Goal: Task Accomplishment & Management: Use online tool/utility

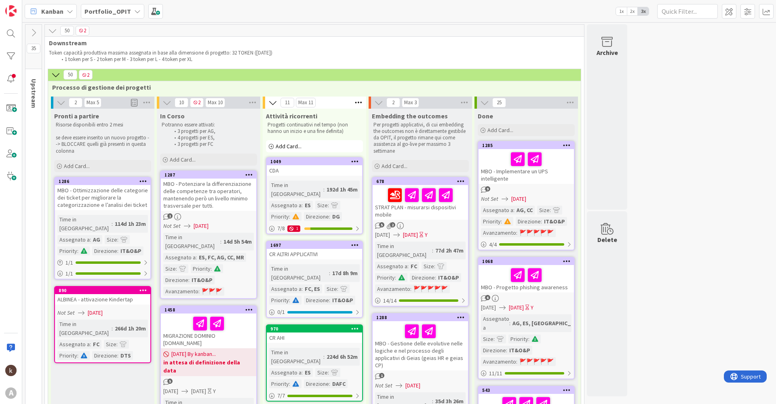
click at [134, 14] on icon at bounding box center [137, 11] width 6 height 6
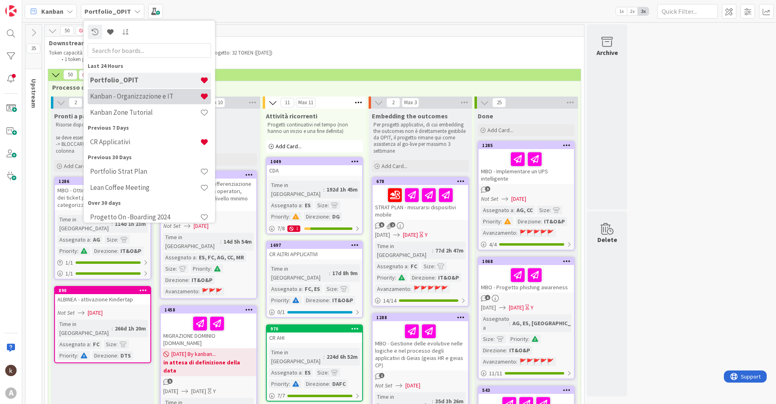
click at [125, 95] on h4 "Kanban - Organizzazione e IT" at bounding box center [145, 96] width 110 height 8
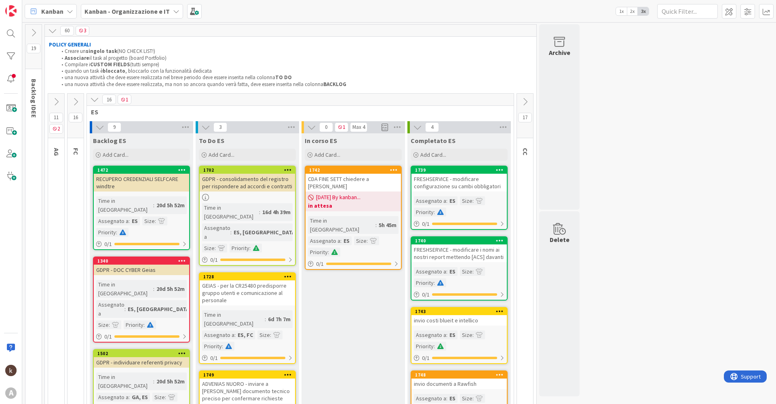
click at [62, 103] on button at bounding box center [56, 102] width 16 height 12
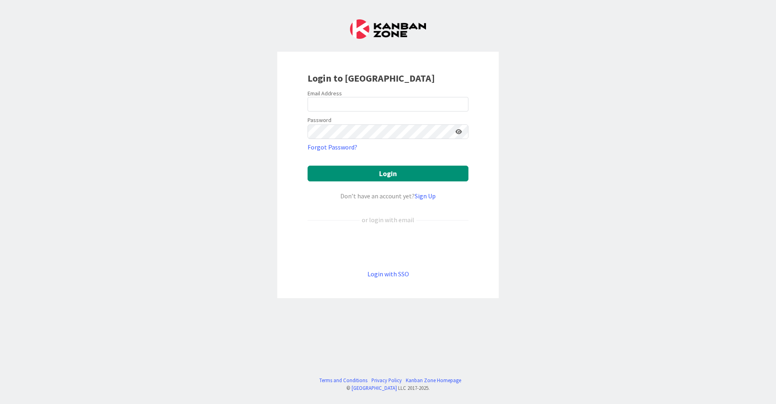
click at [308, 112] on div at bounding box center [308, 112] width 0 height 0
type input "[EMAIL_ADDRESS][DOMAIN_NAME]"
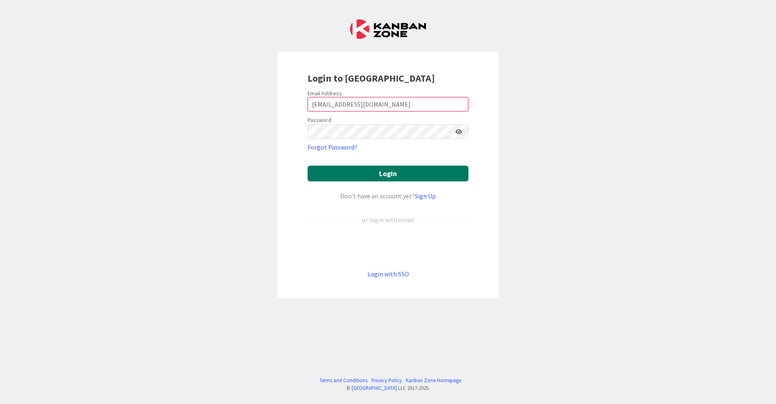
click at [407, 170] on button "Login" at bounding box center [388, 174] width 161 height 16
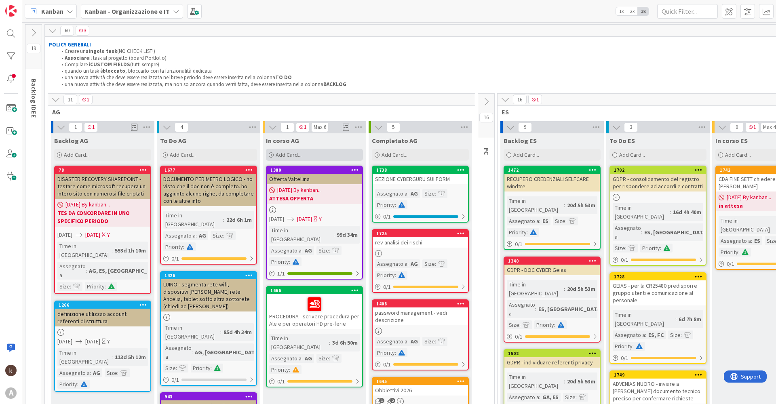
click at [293, 155] on span "Add Card..." at bounding box center [289, 154] width 26 height 7
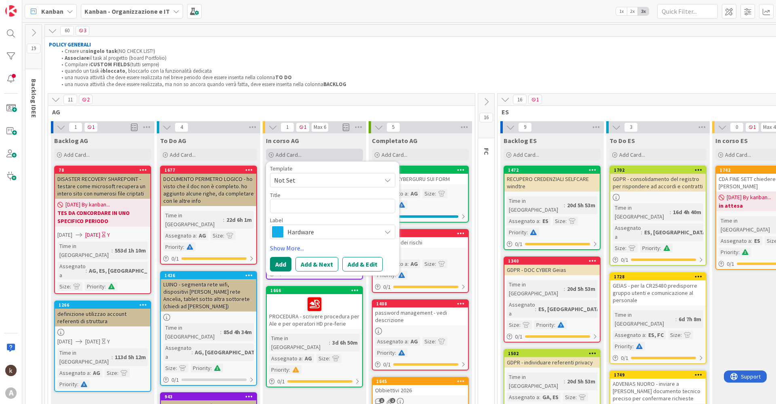
type textarea "x"
type textarea "a"
type textarea "x"
type textarea "aG"
type textarea "x"
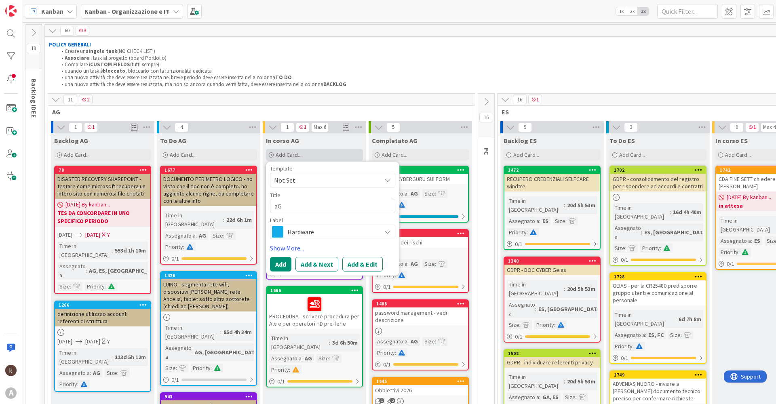
type textarea "aGG"
type textarea "x"
type textarea "aGGI"
type textarea "x"
type textarea "aGGIU"
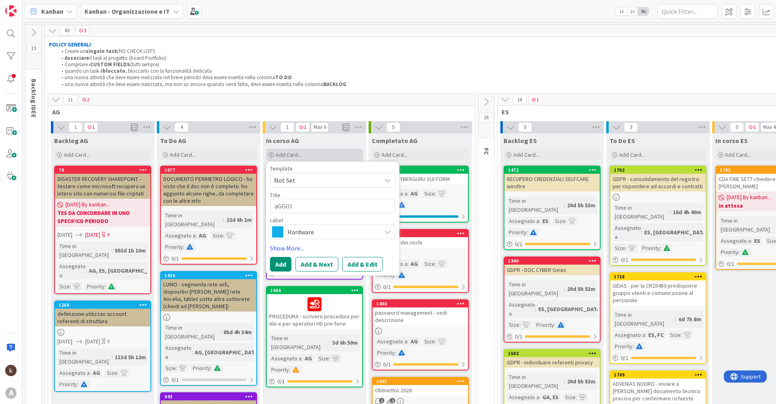
type textarea "x"
type textarea "aGGIUN"
type textarea "x"
type textarea "aGGIUNG"
type textarea "x"
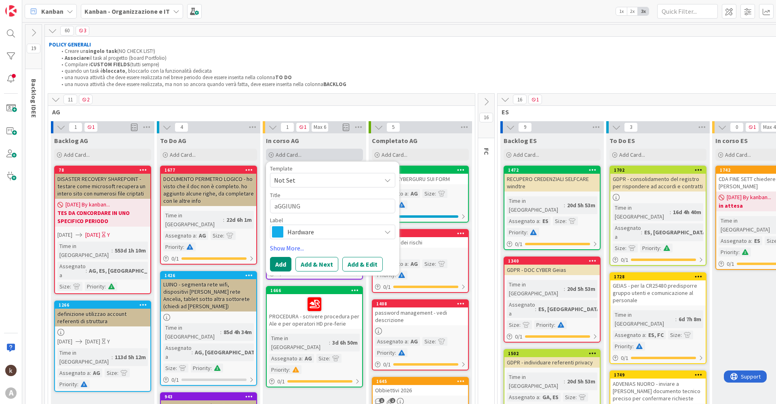
type textarea "aGGIUNGE"
type textarea "x"
type textarea "aGGIUNG"
type textarea "x"
type textarea "aGGIUN"
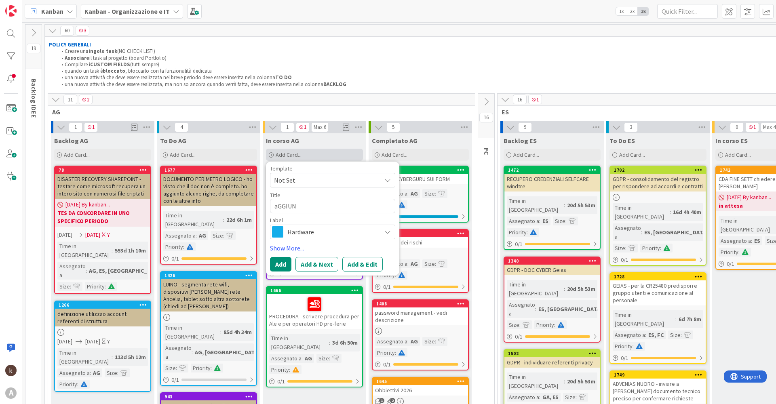
type textarea "x"
type textarea "aGGIU"
type textarea "x"
type textarea "aGGI"
type textarea "x"
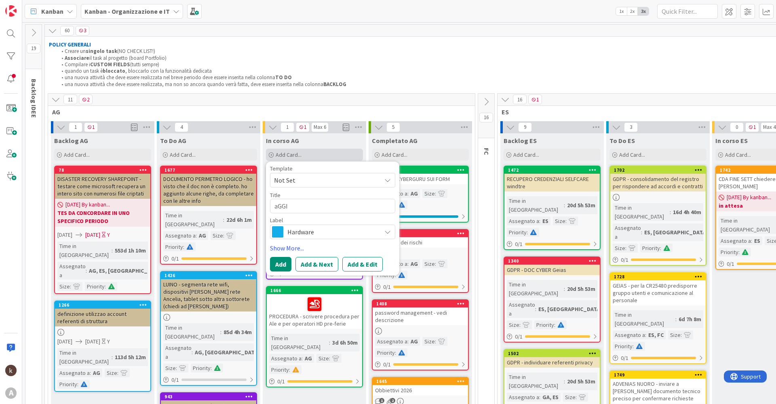
type textarea "aGG"
type textarea "x"
type textarea "aG"
type textarea "x"
type textarea "a"
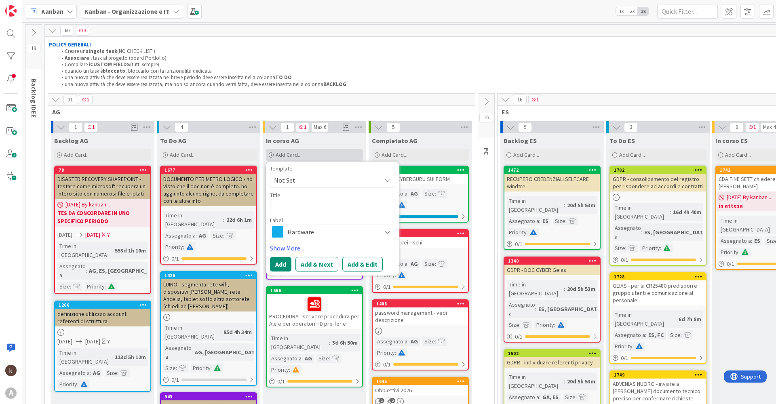
type textarea "x"
type textarea "C"
type textarea "x"
type textarea "Cy"
type textarea "x"
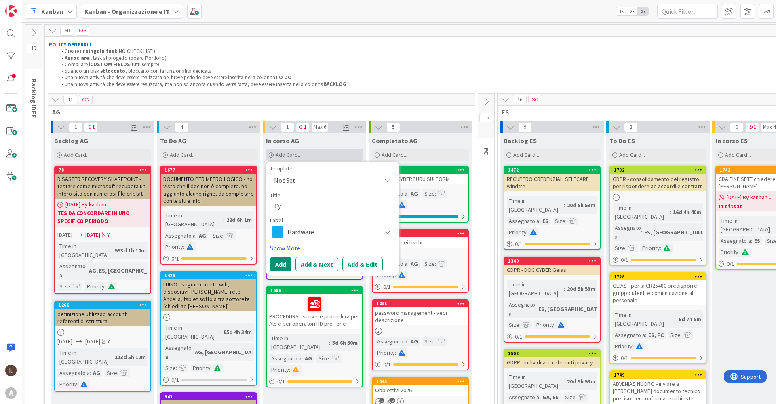
type textarea "Cyb"
type textarea "x"
type textarea "Cybe"
type textarea "x"
type textarea "Cyber"
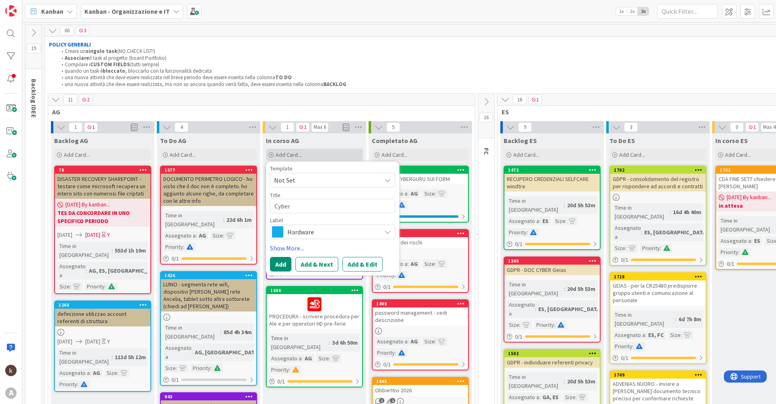
type textarea "x"
type textarea "Cyberg"
type textarea "x"
type textarea "Cybergu"
type textarea "x"
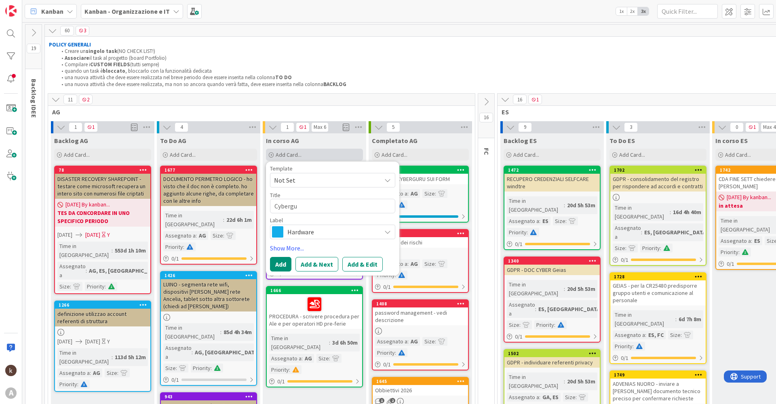
type textarea "Cybergur"
type textarea "x"
type textarea "Cyberguru"
type textarea "x"
type textarea "Cyberguru:"
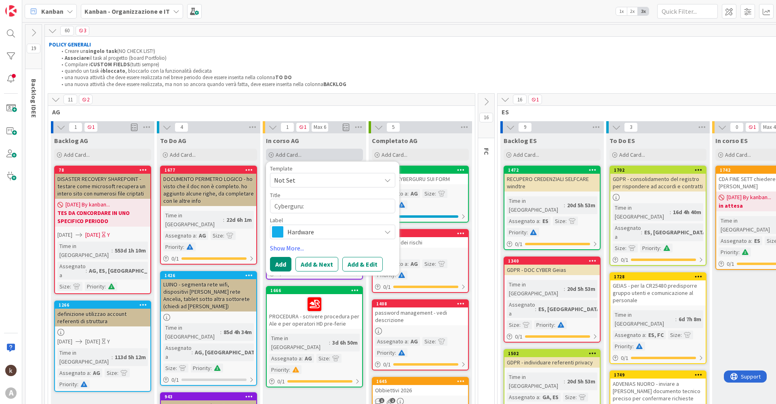
type textarea "x"
type textarea "Cyberguru:"
type textarea "x"
type textarea "Cyberguru: a"
type textarea "x"
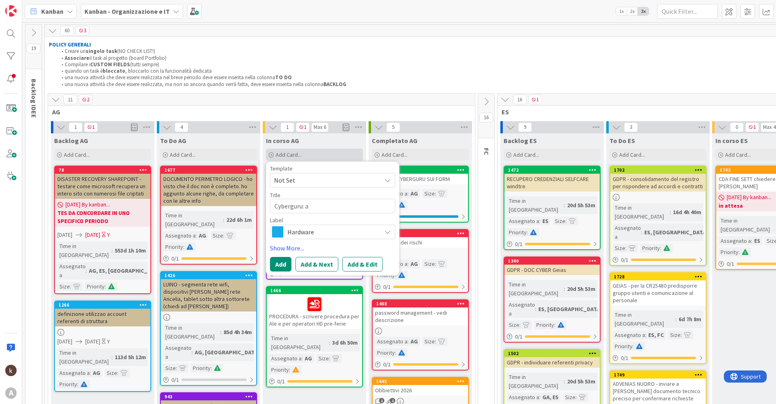
type textarea "Cyberguru: ag"
type textarea "x"
type textarea "Cyberguru: agg"
type textarea "x"
type textarea "Cyberguru: aggi"
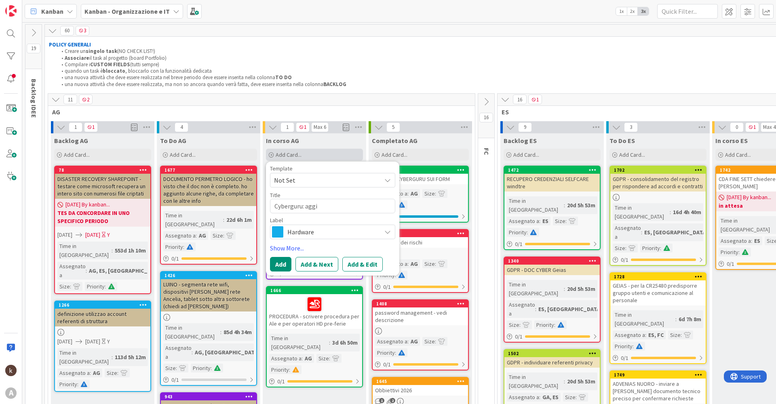
type textarea "x"
type textarea "Cyberguru: aggiu"
type textarea "x"
type textarea "Cyberguru: aggiun"
type textarea "x"
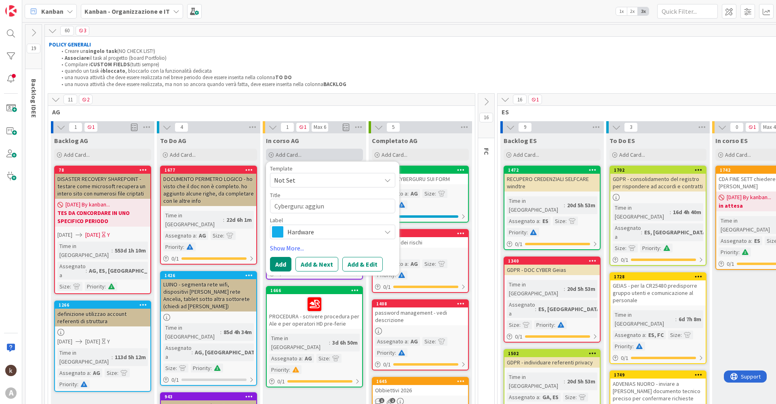
type textarea "Cyberguru: aggiung"
type textarea "x"
type textarea "Cyberguru: aggiunge"
type textarea "x"
type textarea "Cyberguru: aggiunger"
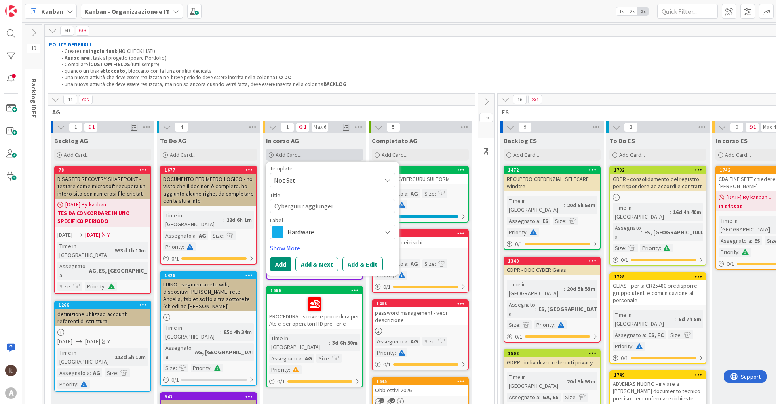
type textarea "x"
type textarea "Cyberguru: aggiungere"
type textarea "x"
type textarea "Cyberguru: aggiungere"
type textarea "x"
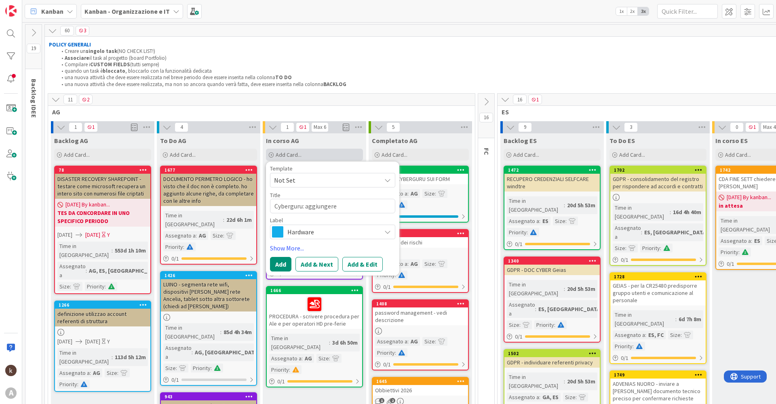
type textarea "Cyberguru: aggiungere V"
type textarea "x"
type textarea "Cyberguru: aggiungere [PERSON_NAME]"
type textarea "x"
type textarea "Cyberguru: aggiungere VEr"
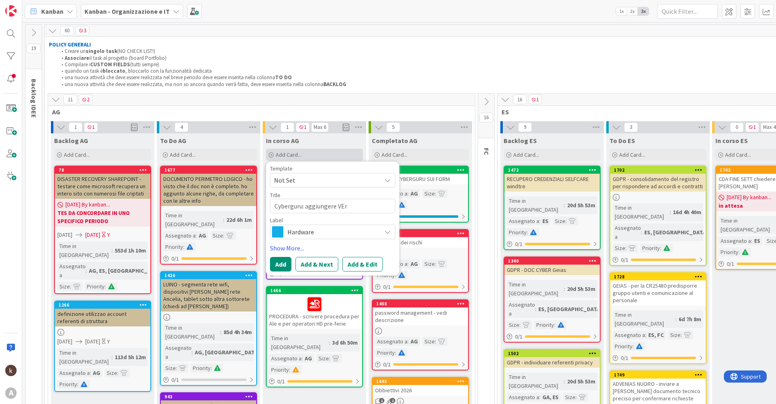
type textarea "x"
type textarea "Cyberguru: aggiungere VEro"
type textarea "x"
type textarea "Cyberguru: aggiungere VEron"
type textarea "x"
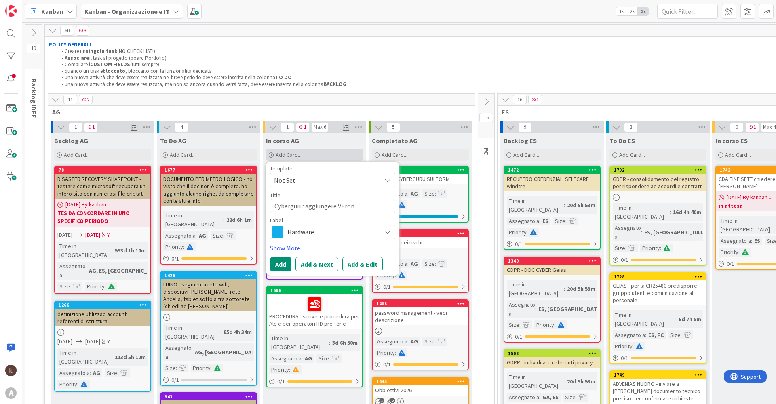
type textarea "Cyberguru: aggiungere VEroni"
type textarea "x"
type textarea "Cyberguru: aggiungere VEronic"
type textarea "x"
type textarea "Cyberguru: aggiungere [PERSON_NAME]"
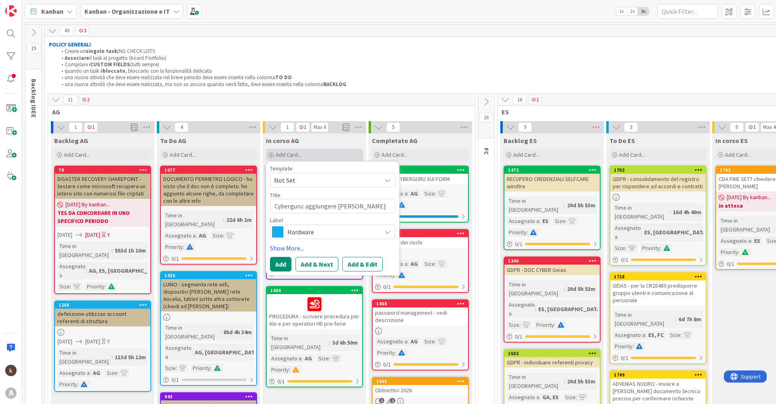
type textarea "x"
type textarea "Cyberguru: aggiungere [PERSON_NAME]"
type textarea "x"
type textarea "Cyberguru: aggiungere [PERSON_NAME] B"
type textarea "x"
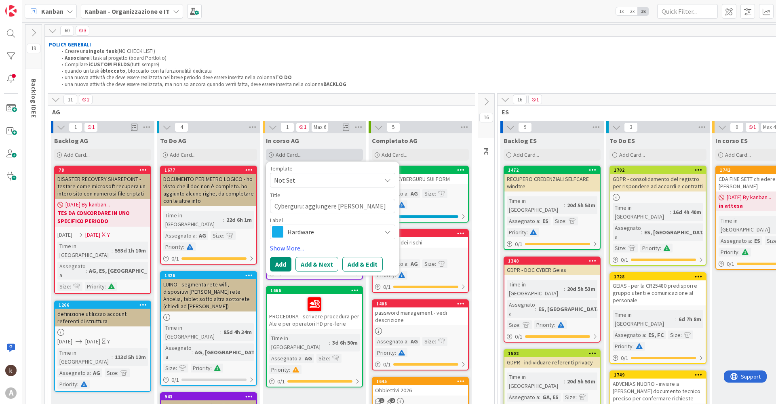
type textarea "Cyberguru: aggiungere [PERSON_NAME] Ba"
type textarea "x"
type textarea "Cyberguru: aggiungere [PERSON_NAME][MEDICAL_DATA]"
type textarea "x"
type textarea "Cyberguru: aggiungere [PERSON_NAME] Bald"
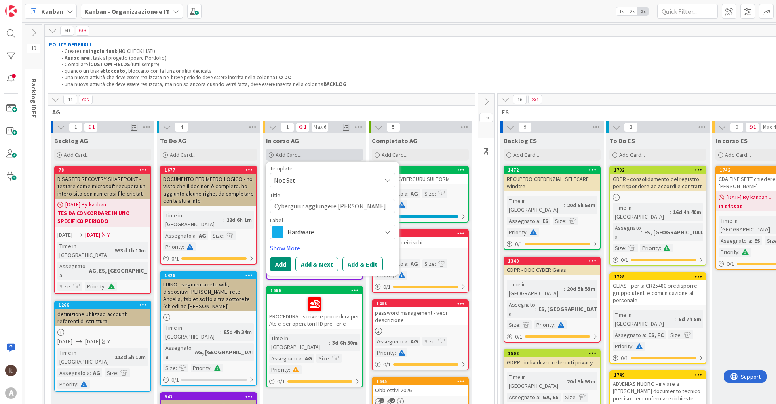
type textarea "x"
type textarea "Cyberguru: aggiungere [PERSON_NAME]"
type textarea "x"
type textarea "Cyberguru: aggiungere [PERSON_NAME],"
type textarea "x"
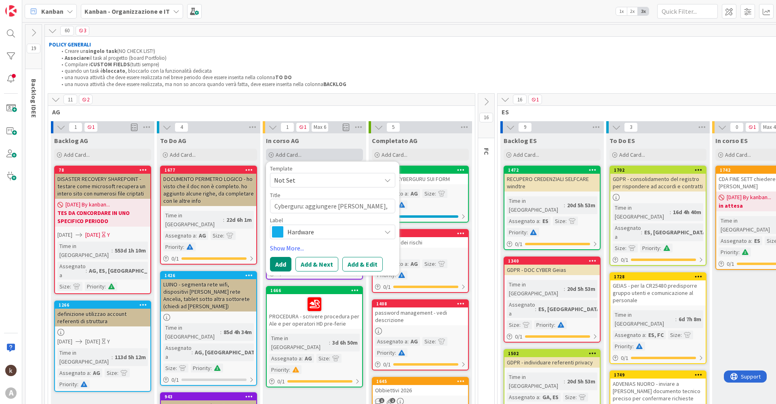
type textarea "Cyberguru: aggiungere [PERSON_NAME],"
type textarea "x"
type textarea "Cyberguru: aggiungere [PERSON_NAME], s"
type textarea "x"
type textarea "Cyberguru: aggiungere [PERSON_NAME], so"
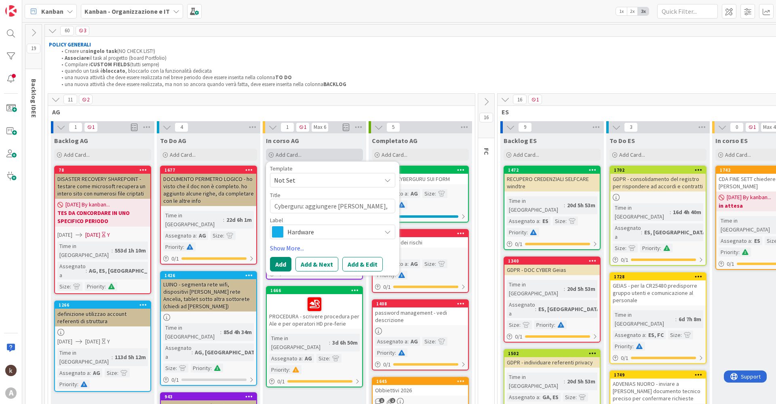
type textarea "x"
type textarea "Cyberguru: aggiungere [PERSON_NAME], sos"
type textarea "x"
type textarea "Cyberguru: aggiungere [PERSON_NAME], sosp"
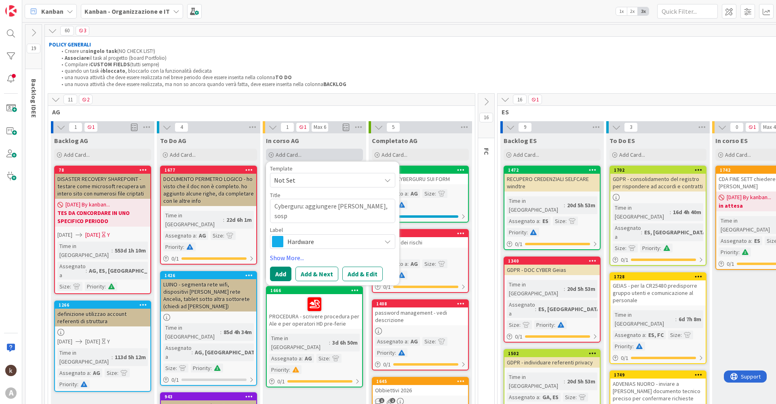
type textarea "x"
type textarea "Cyberguru: aggiungere [PERSON_NAME], sospe"
type textarea "x"
type textarea "Cyberguru: aggiungere [PERSON_NAME], sospen"
type textarea "x"
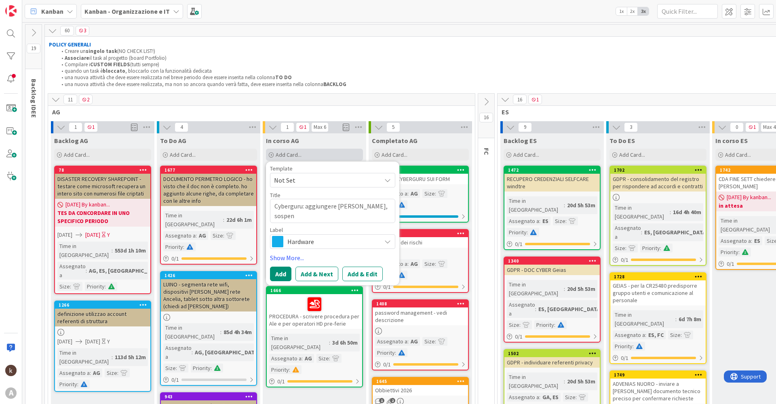
type textarea "Cyberguru: aggiungere [PERSON_NAME], sospend"
type textarea "x"
type textarea "Cyberguru: aggiungere [PERSON_NAME], sospende"
type textarea "x"
type textarea "Cyberguru: aggiungere [PERSON_NAME], sospender"
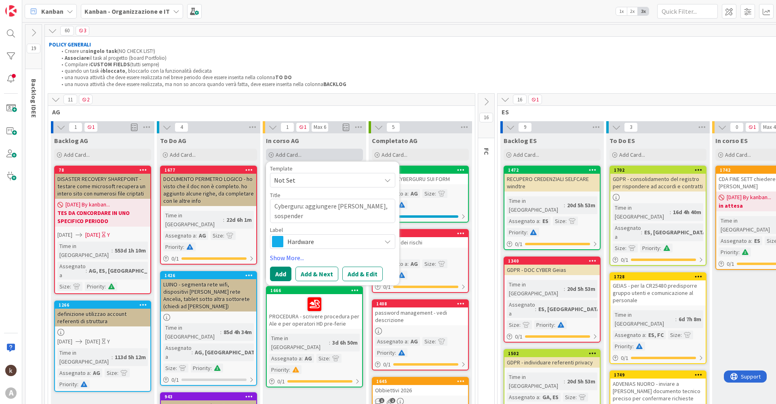
type textarea "x"
type textarea "Cyberguru: aggiungere [PERSON_NAME], sospendere"
type textarea "x"
type textarea "Cyberguru: aggiungere [PERSON_NAME], sospendere"
type textarea "x"
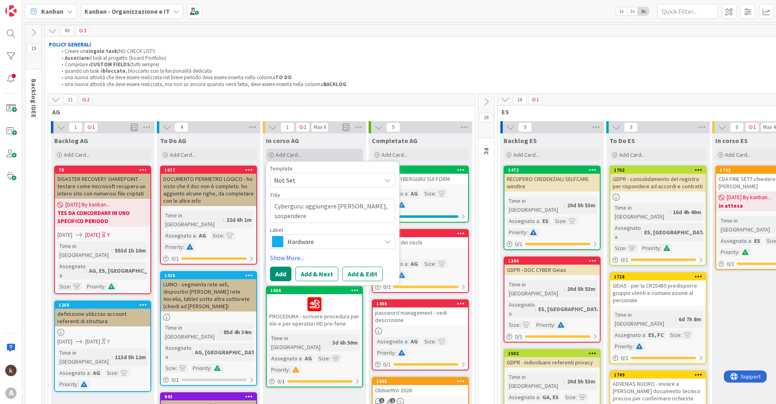
type textarea "Cyberguru: aggiungere [PERSON_NAME], sospendere S"
type textarea "x"
type textarea "Cyberguru: aggiungere [PERSON_NAME], sospendere Sa"
type textarea "x"
type textarea "Cyberguru: aggiungere [PERSON_NAME], sospendere Sar"
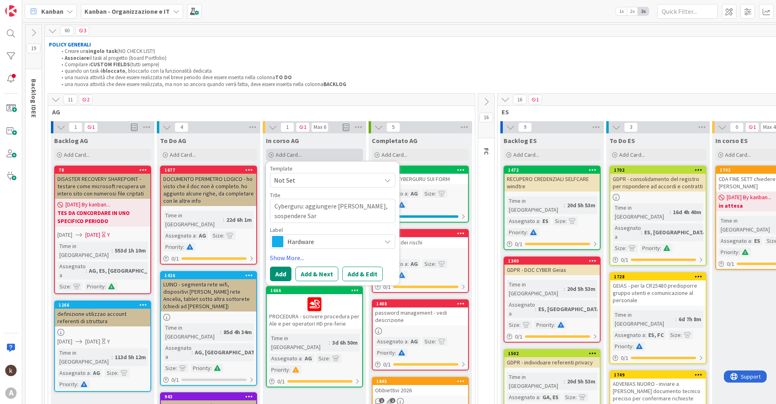
type textarea "x"
type textarea "Cyberguru: aggiungere [PERSON_NAME], sospendere [PERSON_NAME]"
type textarea "x"
type textarea "Cyberguru: aggiungere [PERSON_NAME], sospendere [PERSON_NAME]"
type textarea "x"
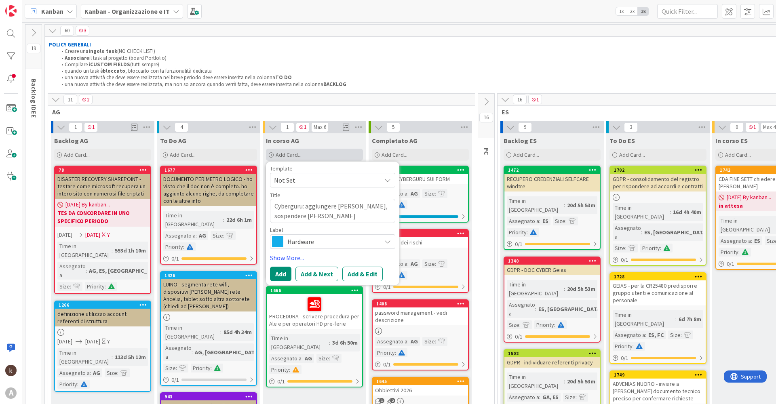
type textarea "Cyberguru: aggiungere [PERSON_NAME], sospendere [PERSON_NAME]"
type textarea "x"
type textarea "Cyberguru: aggiungere [PERSON_NAME], sospendere [PERSON_NAME]"
type textarea "x"
type textarea "Cyberguru: aggiungere [PERSON_NAME], sospendere [PERSON_NAME]"
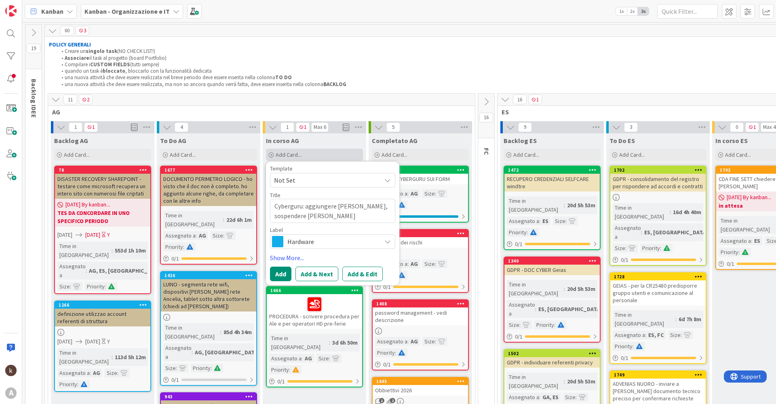
type textarea "x"
type textarea "Cyberguru: aggiungere [PERSON_NAME], sospendere [PERSON_NAME]"
type textarea "x"
type textarea "Cyberguru: aggiungere [PERSON_NAME], sospendere [PERSON_NAME]"
type textarea "x"
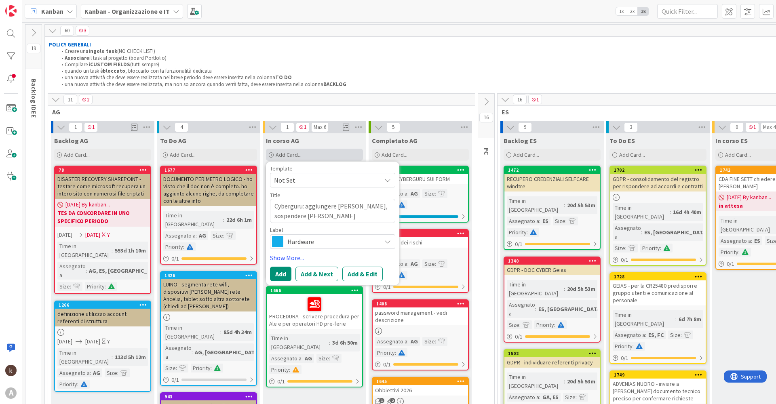
type textarea "Cyberguru: aggiungere [PERSON_NAME], sospendere [PERSON_NAME]"
type textarea "x"
type textarea "Cyberguru: aggiungere [PERSON_NAME], sospendere [PERSON_NAME]"
type textarea "x"
type textarea "Cyberguru: aggiungere [PERSON_NAME], sospendere [PERSON_NAME]"
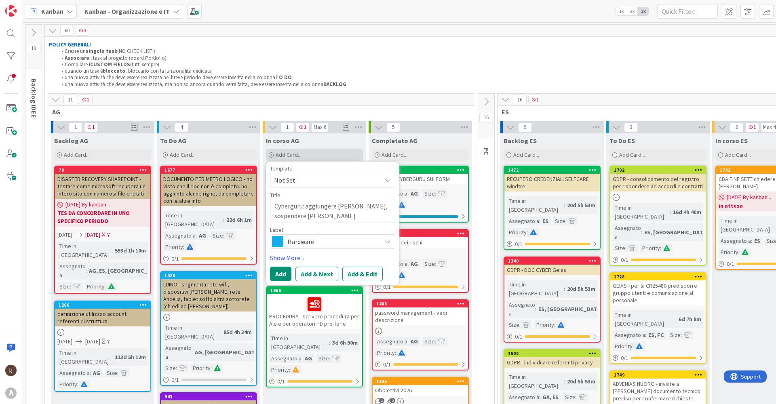
type textarea "x"
type textarea "Cyberguru: aggiungere [PERSON_NAME], sospendere [PERSON_NAME]"
type textarea "x"
type textarea "Cyberguru: aggiungere [PERSON_NAME], sospendere [PERSON_NAME]"
type textarea "x"
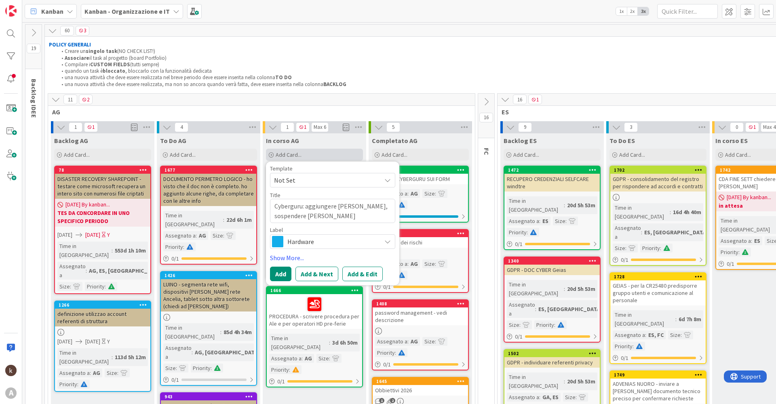
type textarea "Cyberguru: aggiungere [PERSON_NAME], sospendere [PERSON_NAME]"
type textarea "x"
type textarea "Cyberguru: aggiungere [PERSON_NAME], sospendere [PERSON_NAME]"
type textarea "x"
type textarea "Cyberguru: aggiungere [PERSON_NAME], sospendere [PERSON_NAME]"
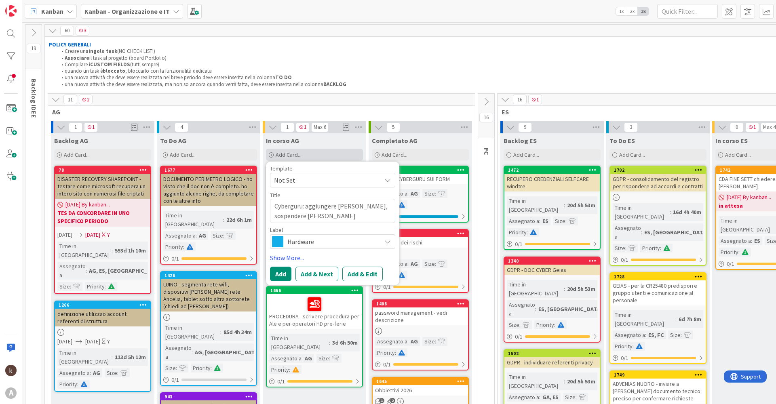
type textarea "x"
type textarea "Cyberguru: aggiungere [PERSON_NAME], sospendere [PERSON_NAME]"
click at [343, 205] on textarea "Cyberguru: aggiungere [PERSON_NAME], sospendere [PERSON_NAME]" at bounding box center [332, 211] width 125 height 24
type textarea "x"
type textarea "Cyberguru: aggiungere [PERSON_NAME], sospendere [PERSON_NAME]"
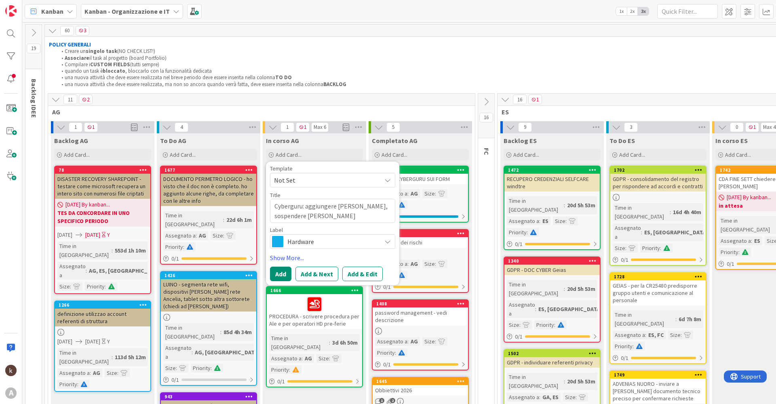
type textarea "x"
click at [349, 221] on textarea "Cyberguru: aggiungere [PERSON_NAME], sospendere [PERSON_NAME]" at bounding box center [332, 211] width 125 height 24
type textarea "Cyberguru: aggiungere [PERSON_NAME], sospendere [PERSON_NAME]"
click at [341, 242] on span "Hardware" at bounding box center [332, 241] width 90 height 11
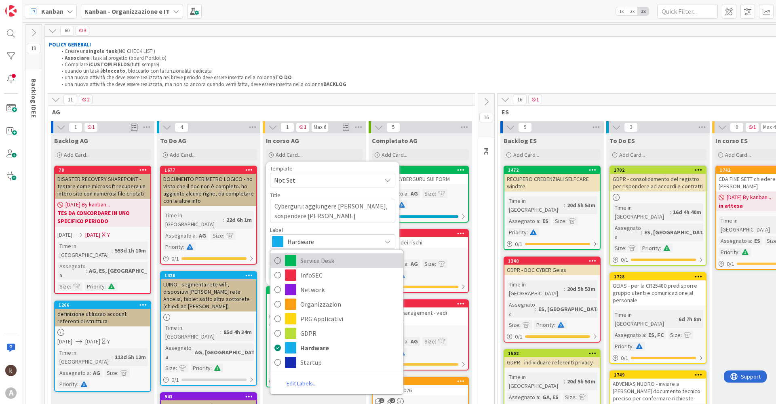
click at [336, 259] on span "Service Desk" at bounding box center [349, 261] width 99 height 12
type textarea "x"
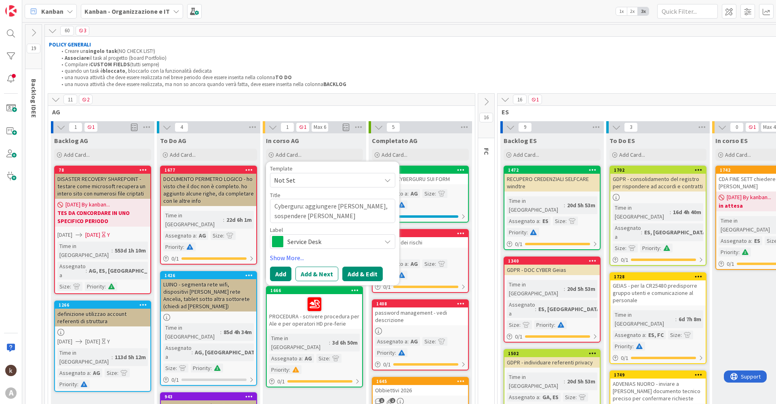
click at [366, 277] on button "Add & Edit" at bounding box center [362, 274] width 40 height 15
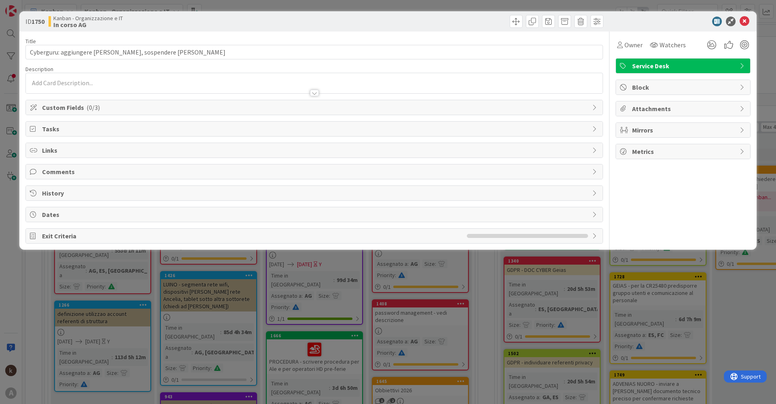
click at [88, 112] on div "Custom Fields ( 0/3 )" at bounding box center [314, 107] width 577 height 15
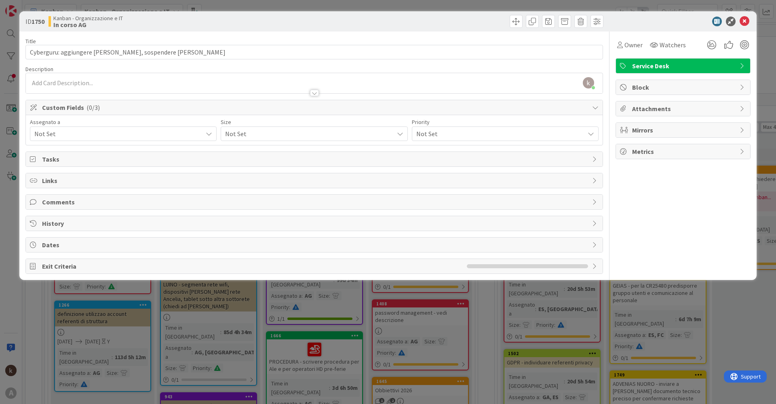
click at [70, 133] on span "Not Set" at bounding box center [118, 134] width 168 height 10
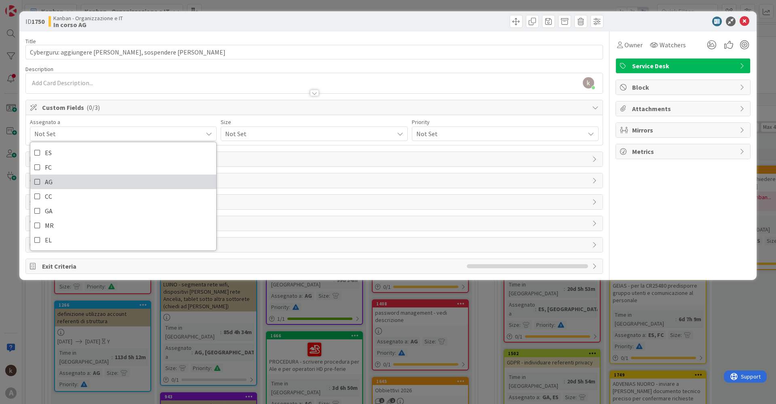
click at [41, 183] on link "AG" at bounding box center [123, 182] width 186 height 15
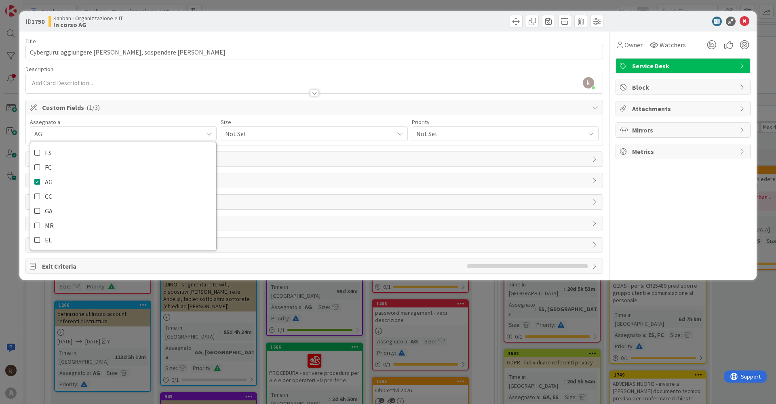
click at [255, 135] on span "Not Set" at bounding box center [307, 133] width 164 height 11
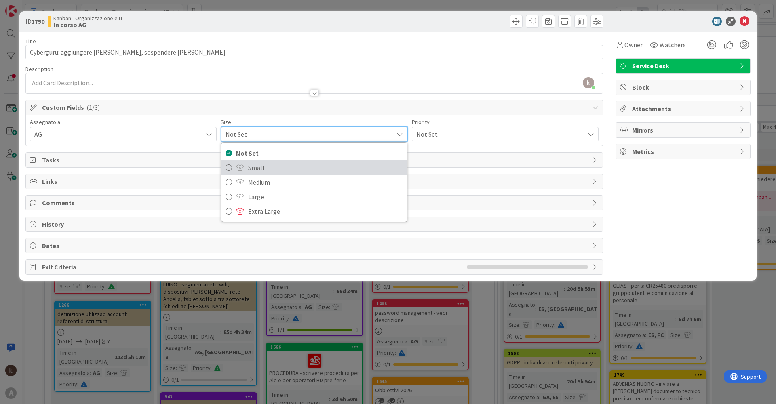
click at [245, 169] on link "Small" at bounding box center [314, 167] width 185 height 15
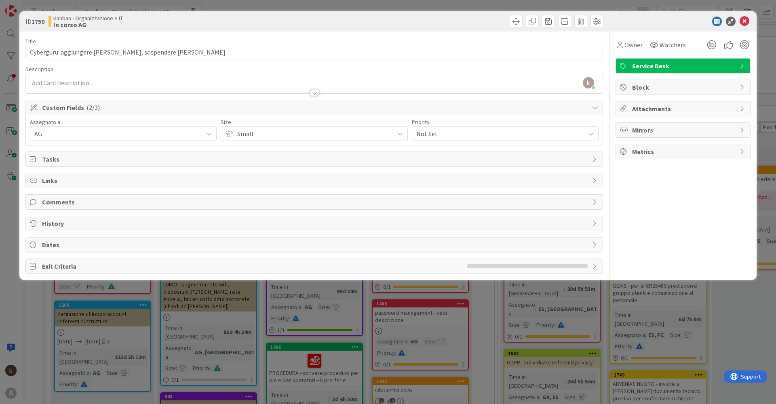
click at [448, 135] on span "Not Set" at bounding box center [498, 133] width 164 height 11
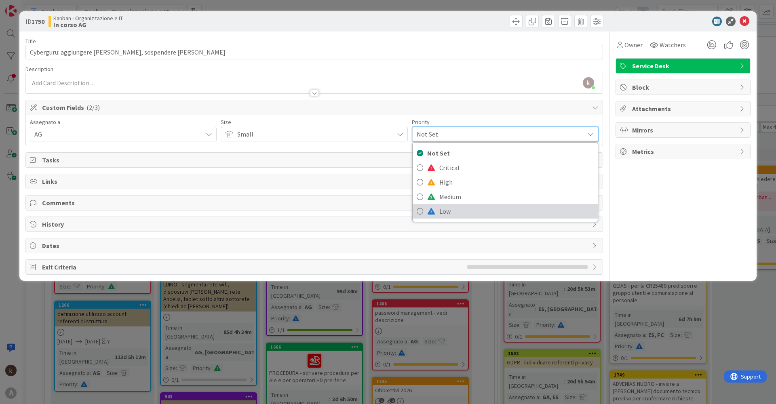
click at [442, 209] on span "Low" at bounding box center [516, 211] width 154 height 12
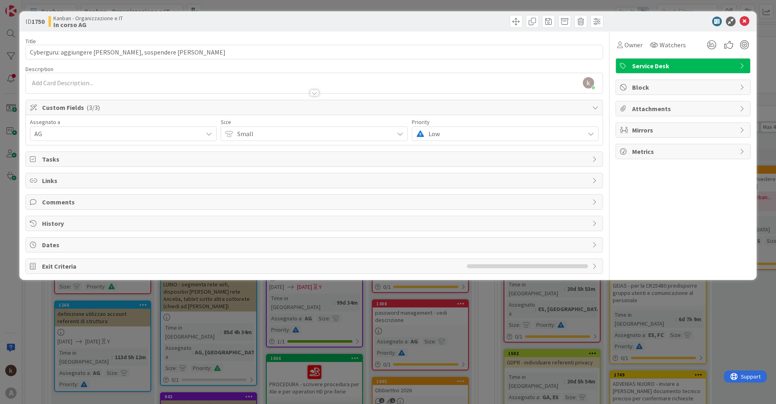
click at [79, 179] on span "Links" at bounding box center [315, 181] width 546 height 10
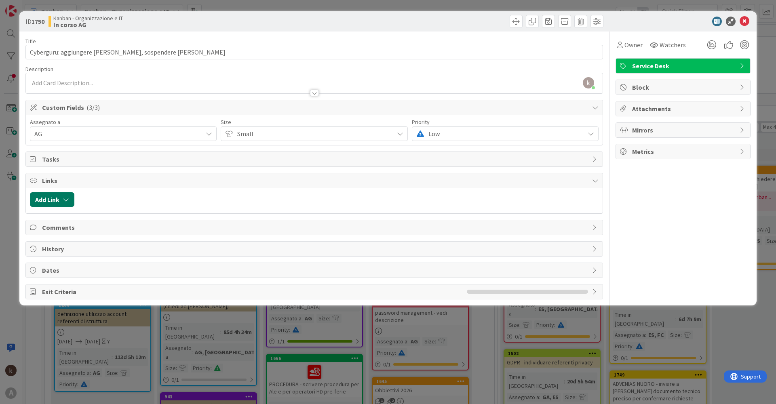
click at [53, 196] on button "Add Link" at bounding box center [52, 199] width 44 height 15
click at [95, 251] on span "Current Board" at bounding box center [83, 249] width 91 height 11
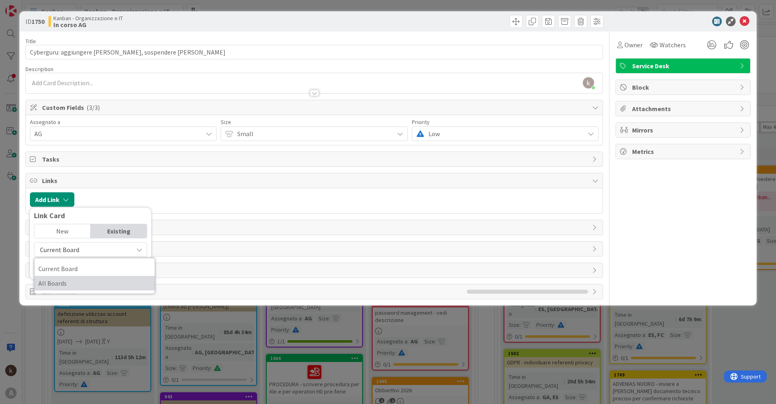
click at [65, 284] on span "All Boards" at bounding box center [94, 283] width 112 height 12
click at [70, 269] on input "text" at bounding box center [90, 268] width 113 height 15
type input "m"
click at [91, 246] on span "All Boards" at bounding box center [83, 249] width 91 height 11
click at [90, 250] on span "All Boards" at bounding box center [83, 249] width 91 height 11
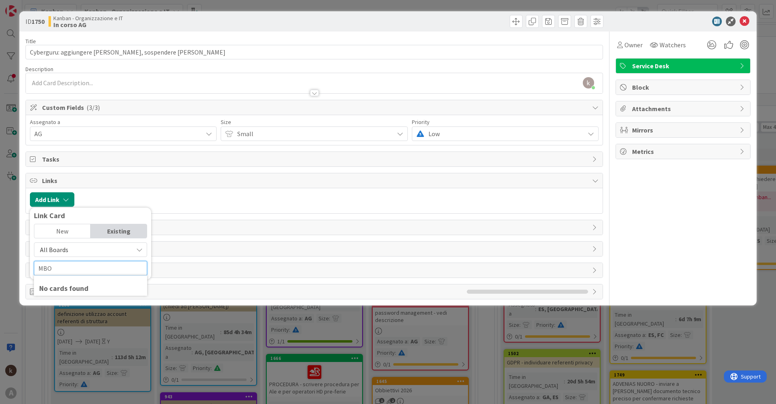
click at [81, 273] on input "MBO" at bounding box center [90, 268] width 113 height 15
type input "MBO"
drag, startPoint x: 90, startPoint y: 270, endPoint x: 0, endPoint y: 247, distance: 93.0
click at [0, 247] on div "ID 1750 Kanban - Organizzazione e IT In [PERSON_NAME] Title 62 / 128 Cyberguru:…" at bounding box center [388, 202] width 776 height 404
click at [76, 269] on input "text" at bounding box center [90, 268] width 113 height 15
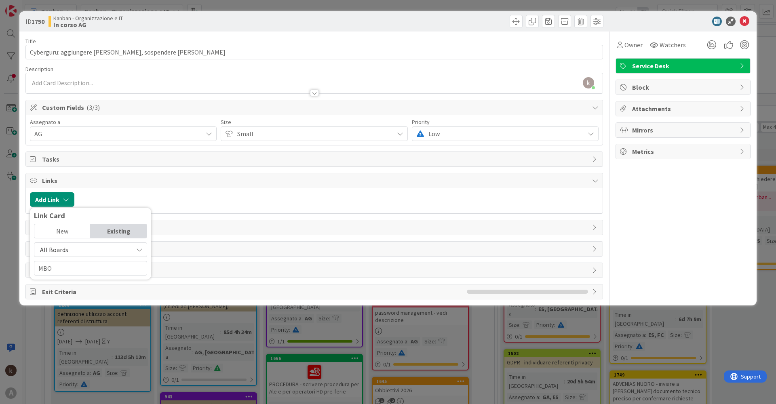
click at [205, 192] on div "Add Link Link Card New Existing All Boards Current Board All Boards MBO" at bounding box center [314, 200] width 577 height 25
click at [63, 194] on button "Add Link" at bounding box center [52, 199] width 44 height 15
click at [91, 255] on span "All Boards" at bounding box center [83, 249] width 91 height 11
click at [91, 251] on span "All Boards" at bounding box center [83, 249] width 91 height 11
click at [75, 271] on input "MBO" at bounding box center [90, 268] width 113 height 15
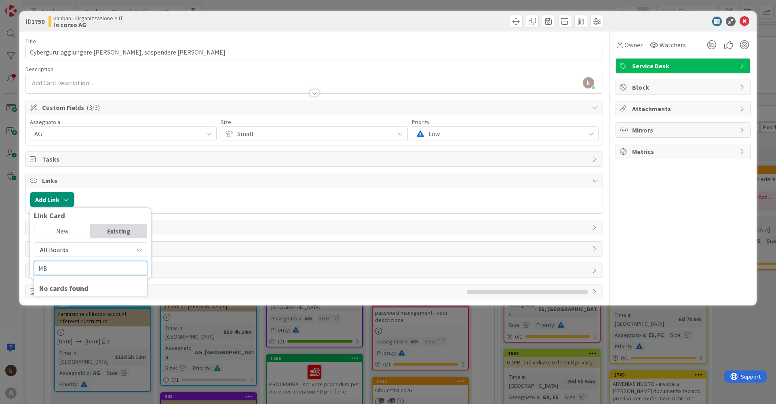
type input "M"
type input "MBO"
click at [82, 231] on div "New" at bounding box center [62, 231] width 56 height 14
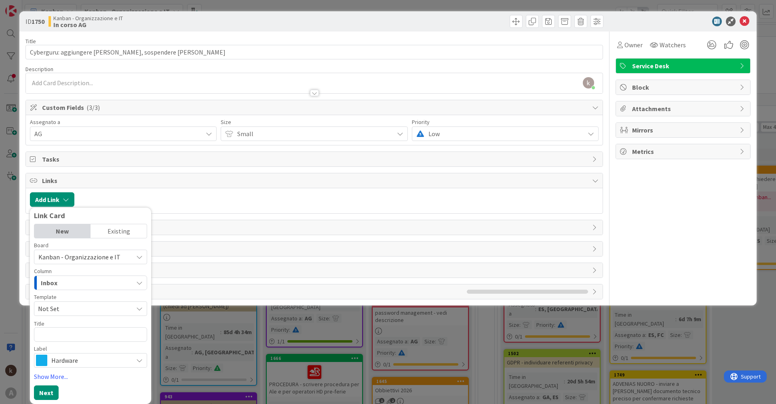
click at [128, 232] on div "Existing" at bounding box center [119, 231] width 56 height 14
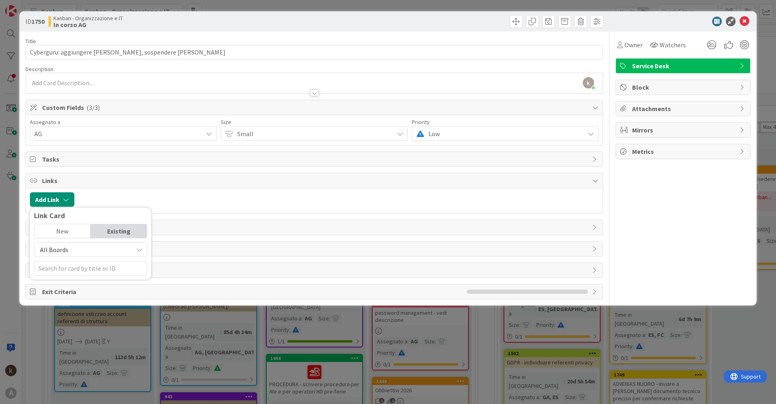
click at [119, 252] on span "All Boards" at bounding box center [83, 249] width 91 height 11
click at [68, 272] on span "Current Board" at bounding box center [94, 269] width 112 height 12
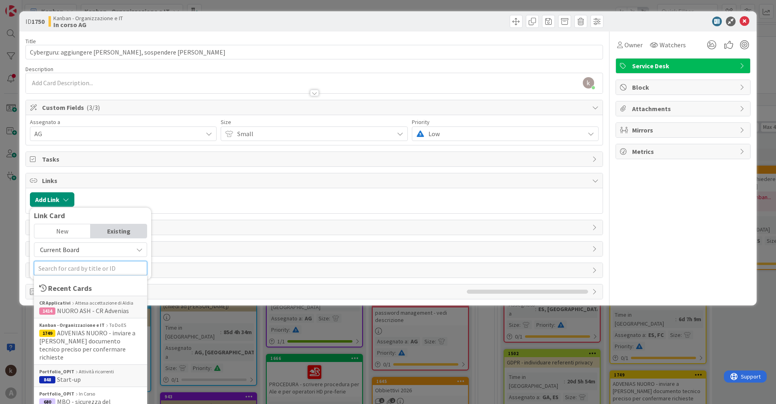
click at [74, 269] on input "text" at bounding box center [90, 268] width 113 height 15
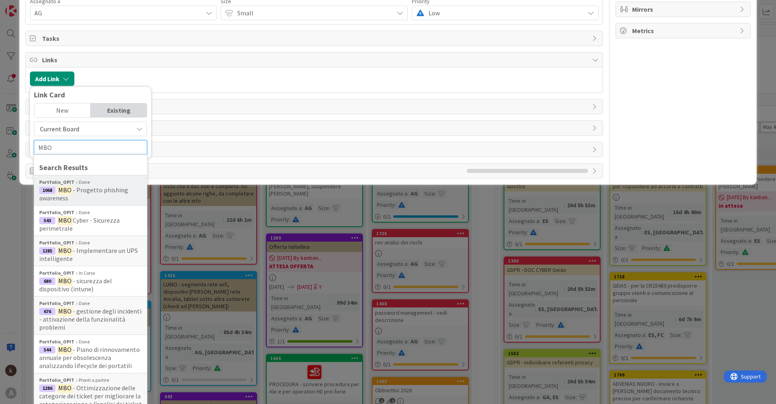
scroll to position [121, 0]
type input "MBO"
click at [120, 188] on span "- Progetto phishing awareness" at bounding box center [83, 194] width 89 height 16
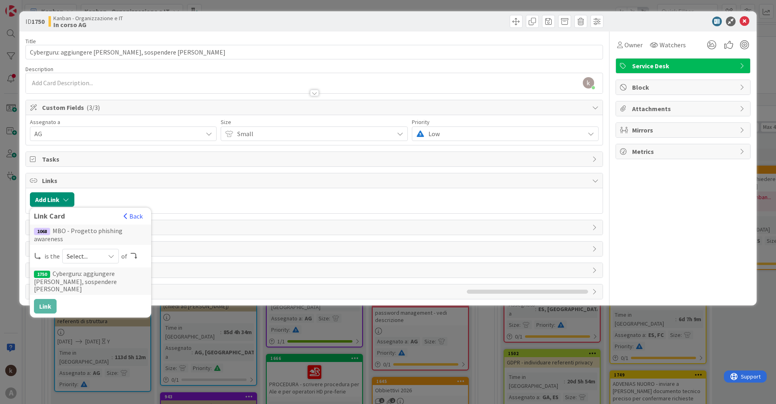
click at [111, 258] on icon at bounding box center [111, 256] width 6 height 6
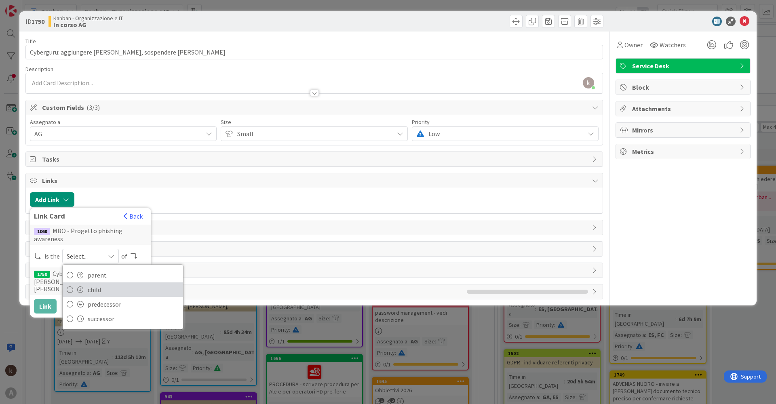
click at [99, 285] on span "child" at bounding box center [133, 290] width 91 height 12
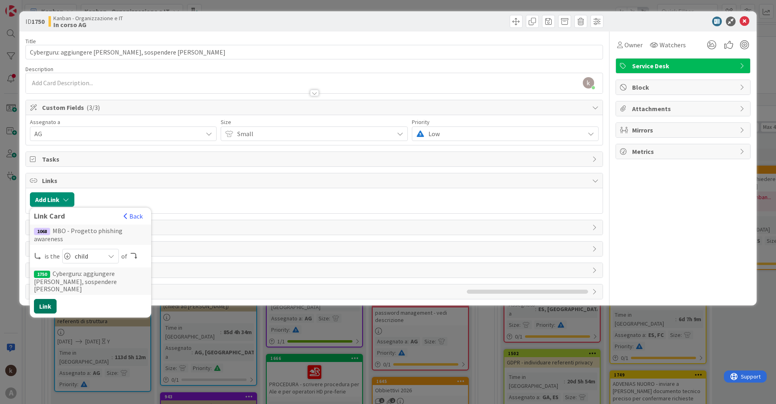
click at [44, 304] on button "Link" at bounding box center [45, 306] width 23 height 15
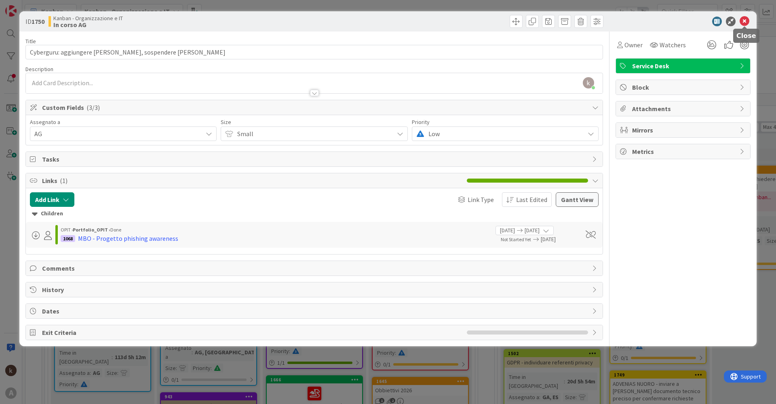
click at [747, 21] on icon at bounding box center [745, 22] width 10 height 10
